Goal: Task Accomplishment & Management: Complete application form

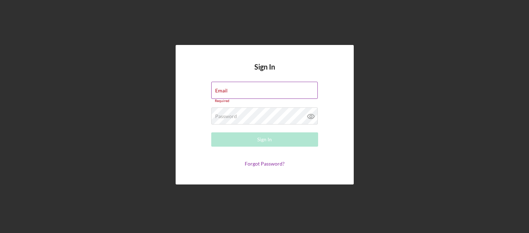
click at [266, 91] on div "Email Required" at bounding box center [264, 92] width 107 height 21
click at [266, 91] on input "Email" at bounding box center [264, 90] width 107 height 17
type input "[PERSON_NAME][EMAIL_ADDRESS][DOMAIN_NAME]"
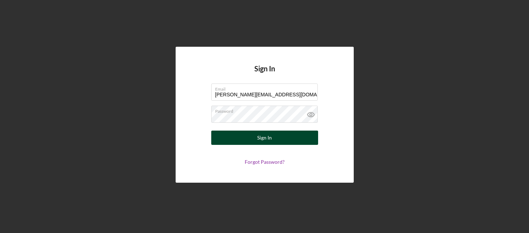
click at [269, 135] on div "Sign In" at bounding box center [264, 137] width 15 height 14
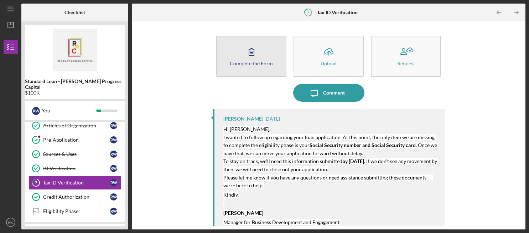
click at [269, 64] on div "Complete the Form" at bounding box center [251, 63] width 43 height 5
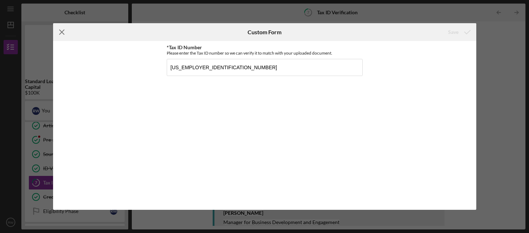
click at [59, 34] on icon "Icon/Menu Close" at bounding box center [62, 32] width 18 height 18
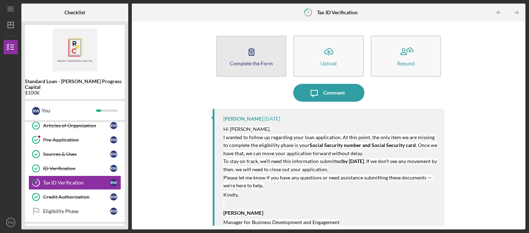
click at [247, 58] on icon "button" at bounding box center [252, 52] width 18 height 18
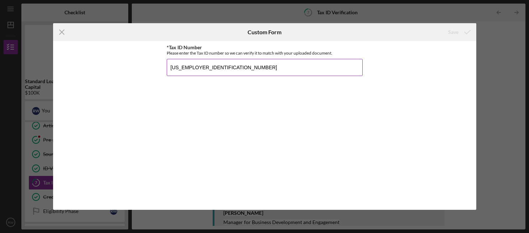
click at [245, 67] on input "[US_EMPLOYER_IDENTIFICATION_NUMBER]" at bounding box center [265, 67] width 196 height 17
click at [245, 68] on input "[US_EMPLOYER_IDENTIFICATION_NUMBER]" at bounding box center [265, 67] width 196 height 17
click at [221, 66] on input "[US_EMPLOYER_IDENTIFICATION_NUMBER]" at bounding box center [265, 67] width 196 height 17
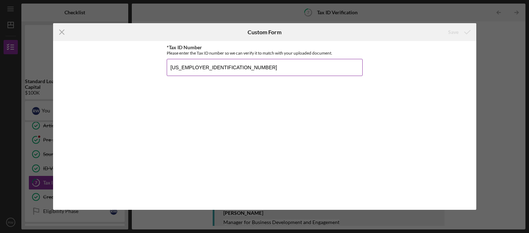
click at [221, 66] on input "[US_EMPLOYER_IDENTIFICATION_NUMBER]" at bounding box center [265, 67] width 196 height 17
type input "283-76-7739"
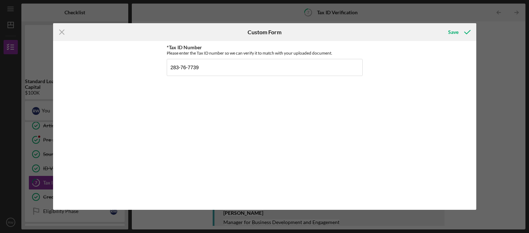
click at [252, 121] on div "*Tax ID Number Please enter the Tax ID number so we can verify it to match with…" at bounding box center [265, 125] width 196 height 161
click at [300, 109] on div "*Tax ID Number Please enter the Tax ID number so we can verify it to match with…" at bounding box center [265, 125] width 196 height 161
click at [61, 31] on line at bounding box center [61, 32] width 5 height 5
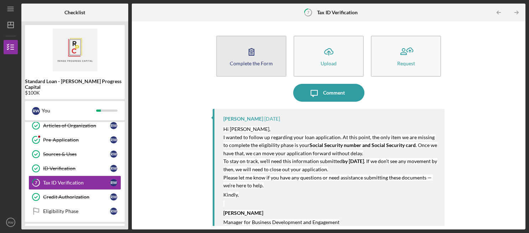
click at [242, 68] on button "Complete the Form Form" at bounding box center [251, 56] width 70 height 41
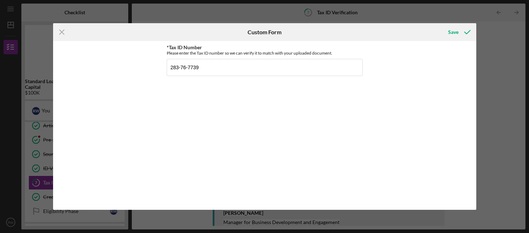
click at [63, 31] on line at bounding box center [61, 32] width 5 height 5
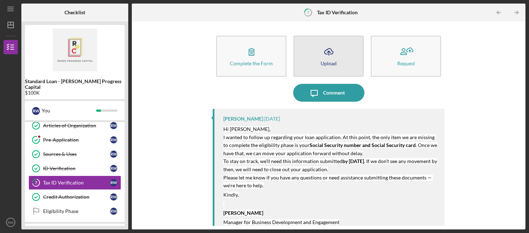
click at [335, 59] on icon "Icon/Upload" at bounding box center [329, 52] width 18 height 18
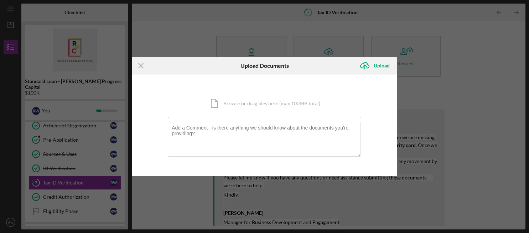
click at [232, 100] on div "Icon/Document Browse or drag files here (max 100MB total) Tap to choose files o…" at bounding box center [264, 103] width 193 height 29
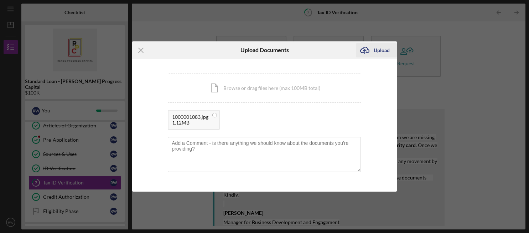
click at [380, 53] on div "Upload" at bounding box center [382, 50] width 16 height 14
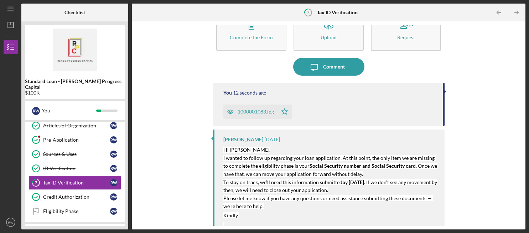
scroll to position [28, 0]
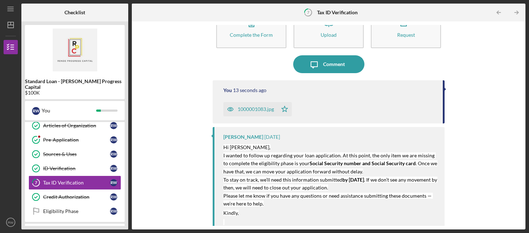
click at [416, 93] on div "You 13 seconds ago 1000001083.jpg Icon/Star" at bounding box center [329, 101] width 232 height 43
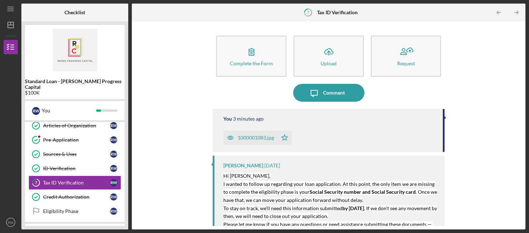
scroll to position [0, 0]
click at [229, 138] on icon "button" at bounding box center [230, 137] width 14 height 14
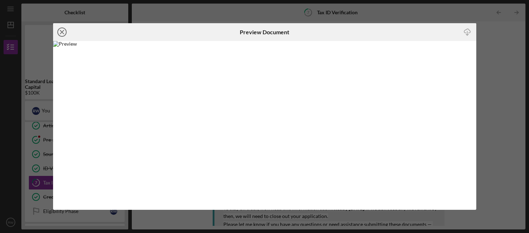
click at [63, 33] on line at bounding box center [62, 32] width 4 height 4
